Goal: Information Seeking & Learning: Understand process/instructions

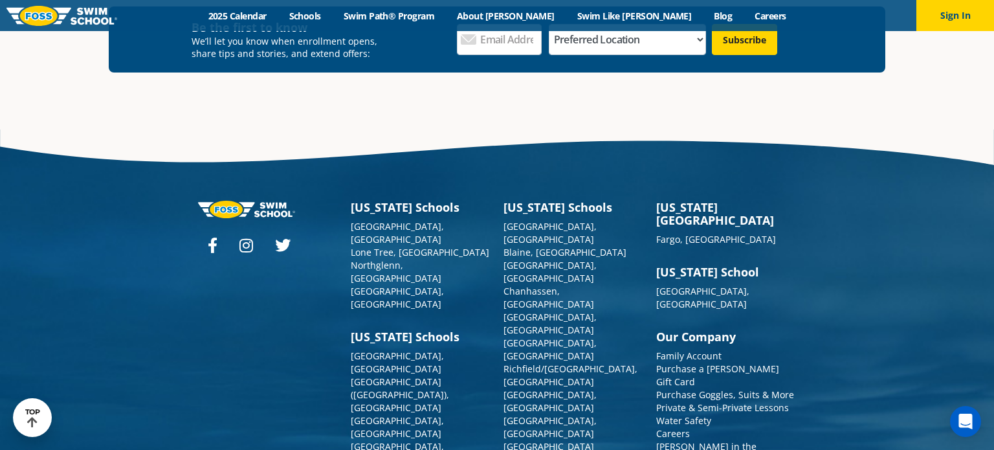
scroll to position [4732, 0]
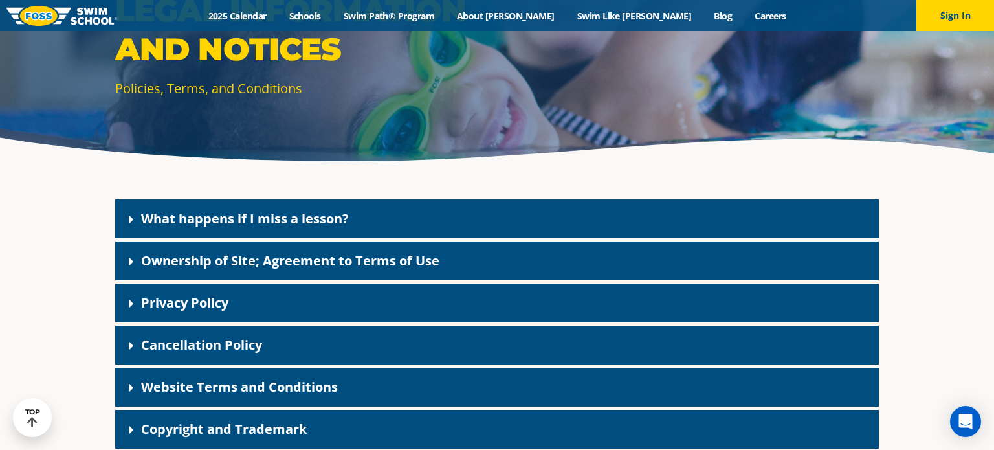
scroll to position [155, 0]
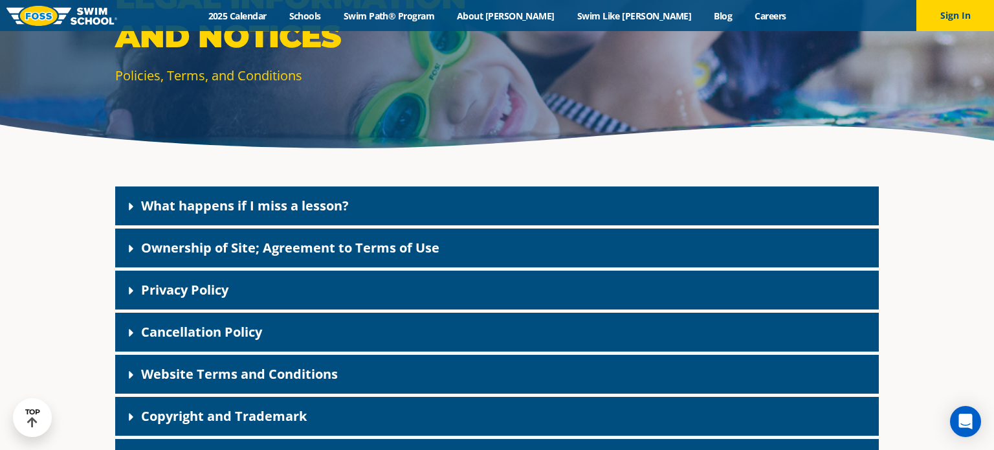
click at [258, 327] on link "Cancellation Policy" at bounding box center [201, 331] width 121 height 17
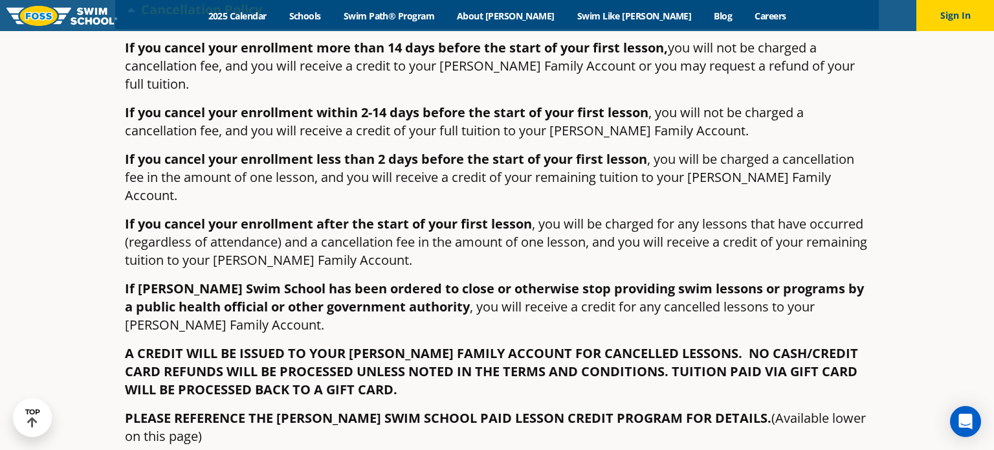
scroll to position [463, 0]
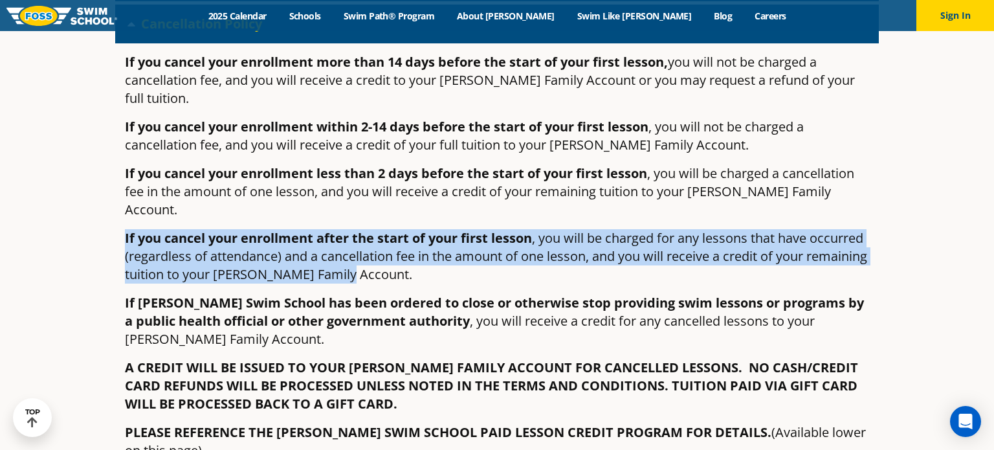
drag, startPoint x: 125, startPoint y: 197, endPoint x: 432, endPoint y: 238, distance: 309.5
click at [432, 238] on p "If you cancel your enrollment after the start of your first lesson , you will b…" at bounding box center [497, 256] width 744 height 54
copy p "If you cancel your enrollment after the start of your first lesson , you will b…"
